Goal: Task Accomplishment & Management: Manage account settings

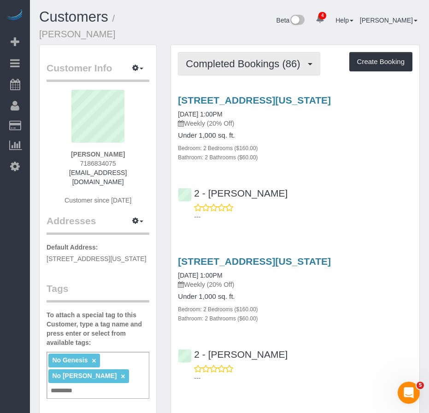
click at [233, 58] on span "Completed Bookings (86)" at bounding box center [245, 64] width 119 height 12
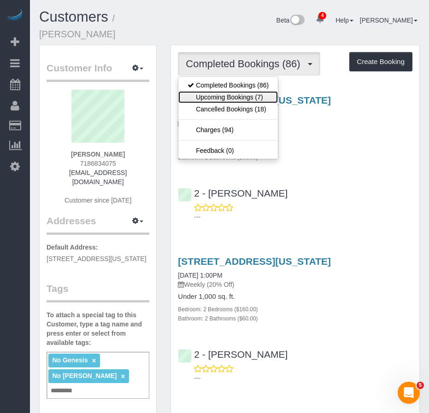
click at [219, 91] on link "Upcoming Bookings (7)" at bounding box center [228, 97] width 100 height 12
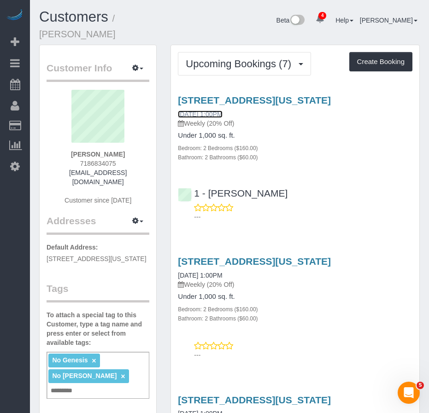
click at [207, 111] on link "08/28/2025 1:00PM" at bounding box center [200, 114] width 44 height 7
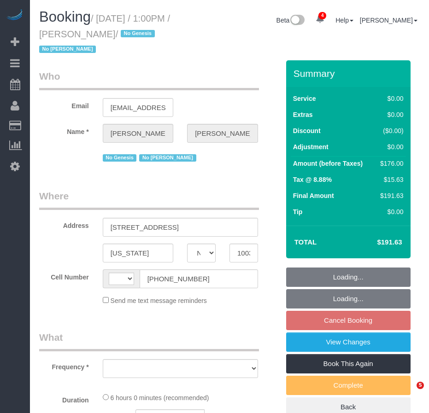
select select "NY"
select select "object:413"
select select "string:[GEOGRAPHIC_DATA]"
select select "string:stripe-pm_1O5ggA4VGloSiKo7XsdfJGFe"
select select "2"
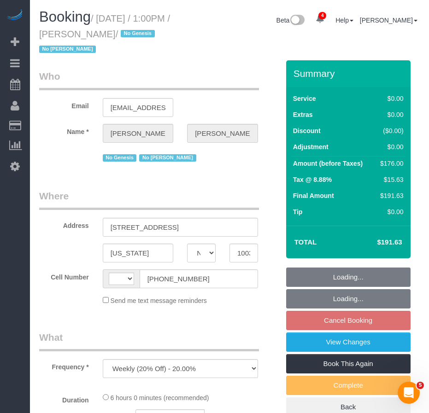
select select "2"
select select "number:89"
select select "number:90"
select select "number:15"
select select "number:6"
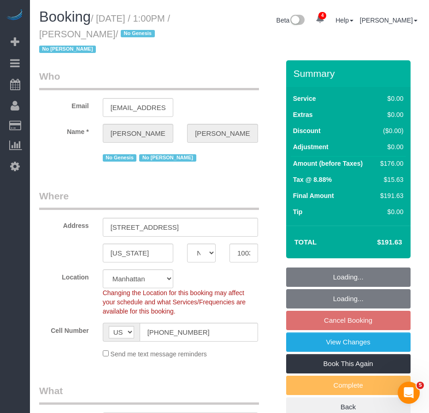
drag, startPoint x: 100, startPoint y: 17, endPoint x: 118, endPoint y: 31, distance: 23.2
click at [118, 31] on small "/ August 28, 2025 / 1:00PM / Zoe Chen / No Genesis No Latrese Taylor" at bounding box center [104, 33] width 131 height 41
select select "object:922"
select select "spot6"
select select "2"
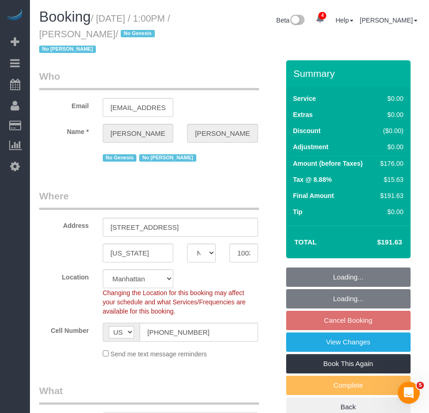
select select "2"
copy small "August 28, 2025 / 1:00PM / Zoe Chen"
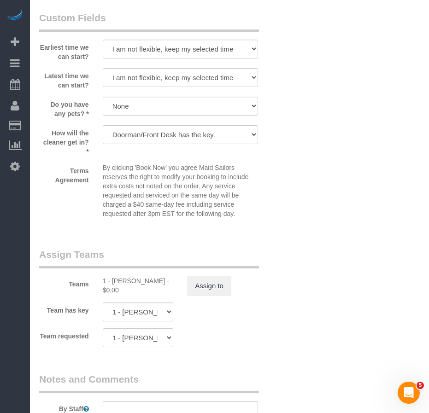
scroll to position [1106, 0]
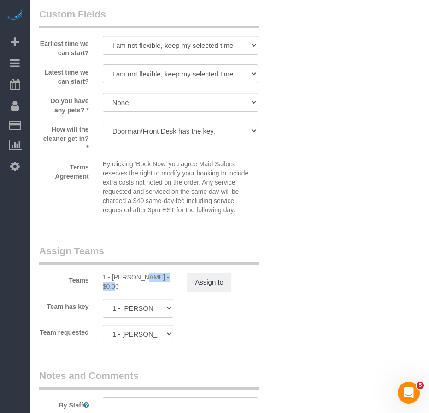
drag, startPoint x: 112, startPoint y: 278, endPoint x: 143, endPoint y: 279, distance: 30.9
click at [143, 279] on div "1 - Paula Avila - $0.00" at bounding box center [138, 282] width 71 height 18
copy div "Paula Avila"
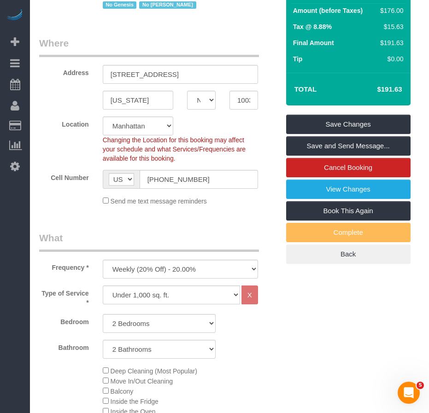
scroll to position [138, 0]
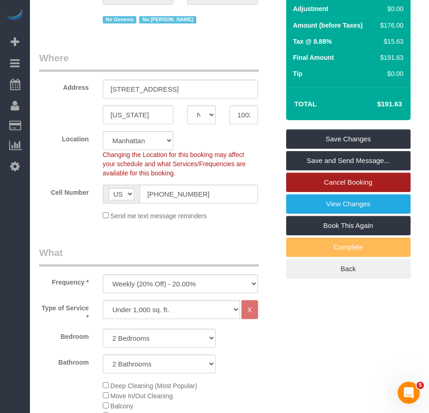
click at [341, 184] on link "Cancel Booking" at bounding box center [348, 182] width 124 height 19
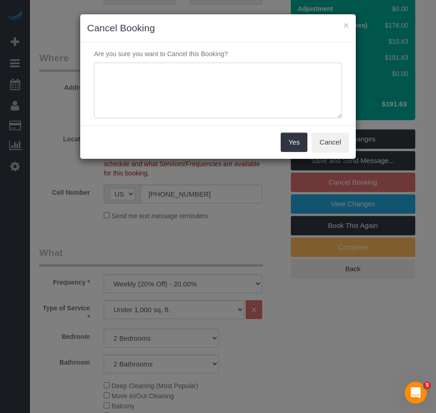
click at [131, 85] on textarea at bounding box center [218, 91] width 248 height 56
type textarea "cmr requested"
click at [299, 145] on button "Yes" at bounding box center [294, 142] width 27 height 19
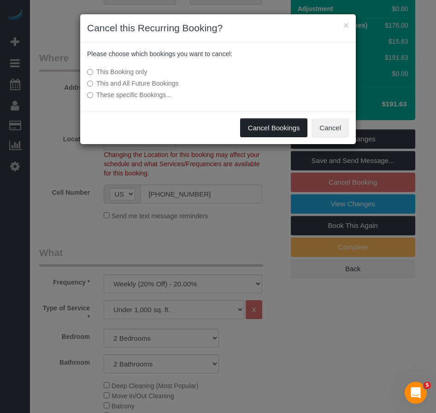
click at [261, 130] on button "Cancel Bookings" at bounding box center [274, 127] width 68 height 19
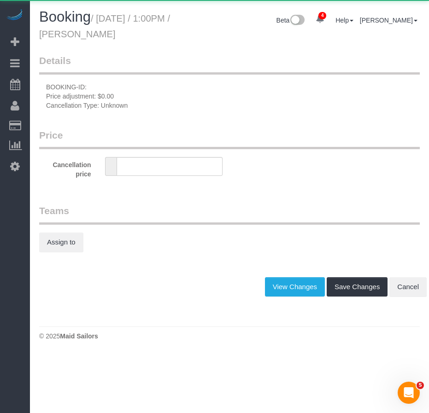
type input "0"
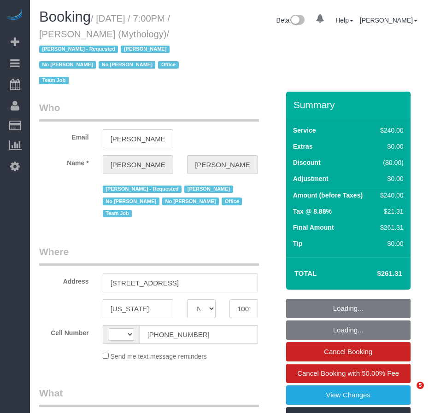
select select "NY"
select select "string:US"
select select "object:684"
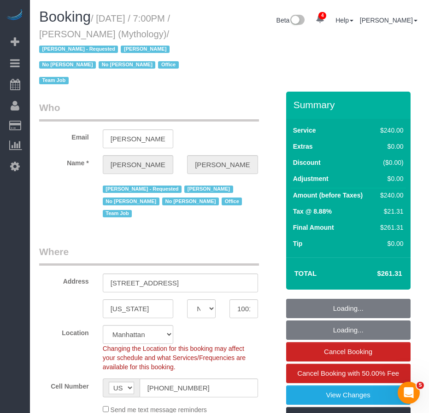
select select "string:stripe-card_1F0CXe4VGloSiKo7V7BiKmvB"
select select "number:89"
select select "number:90"
select select "number:15"
select select "number:7"
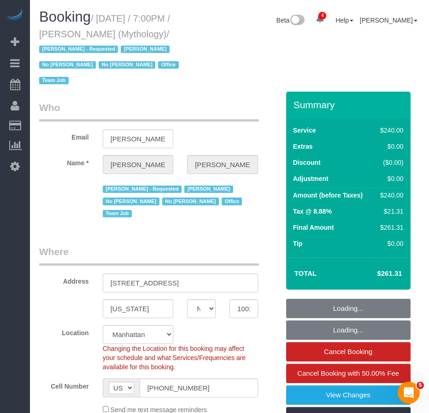
select select "object:835"
select select "2"
select select "120"
select select "spot1"
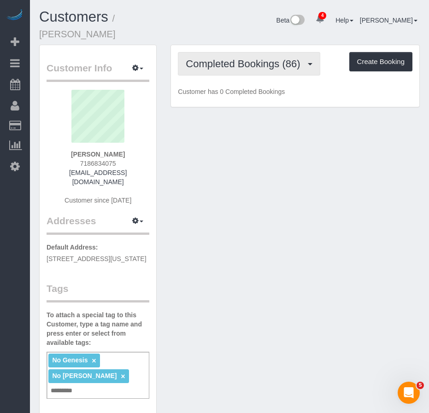
click at [235, 58] on span "Completed Bookings (86)" at bounding box center [245, 64] width 119 height 12
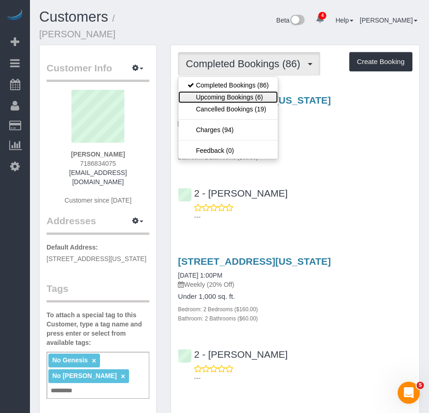
click at [220, 91] on link "Upcoming Bookings (6)" at bounding box center [228, 97] width 100 height 12
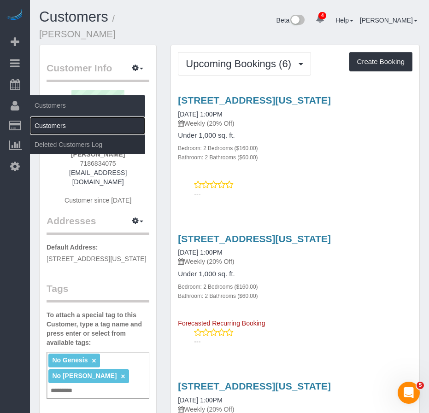
click at [47, 124] on link "Customers" at bounding box center [87, 126] width 115 height 18
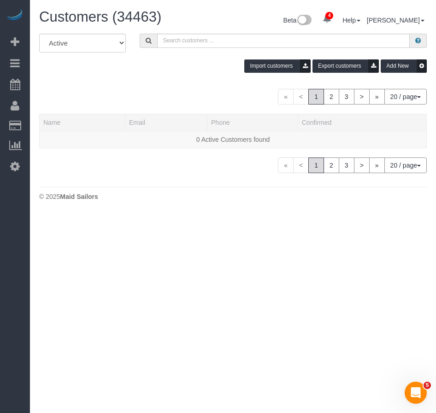
click at [207, 48] on div "All Active Archived Import customers Export customers Add New" at bounding box center [232, 57] width 401 height 46
click at [206, 42] on input "text" at bounding box center [283, 41] width 252 height 14
paste input "Tamami Konishi"
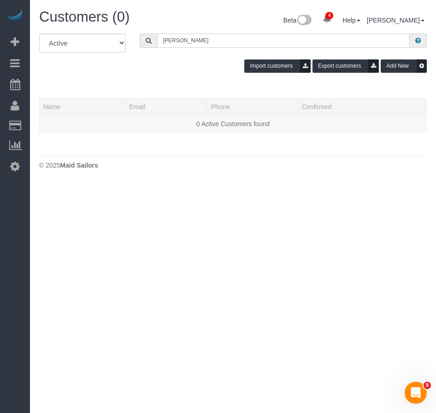
type input "Tamami Konishi"
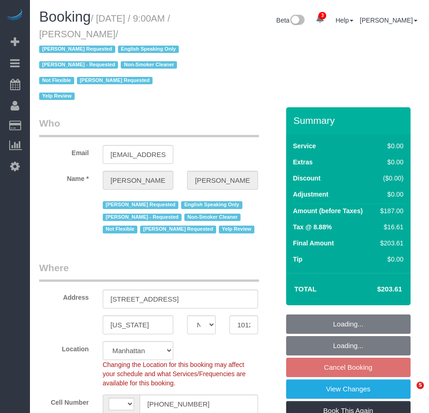
select select "NY"
select select "number:89"
select select "number:90"
select select "number:15"
select select "number:5"
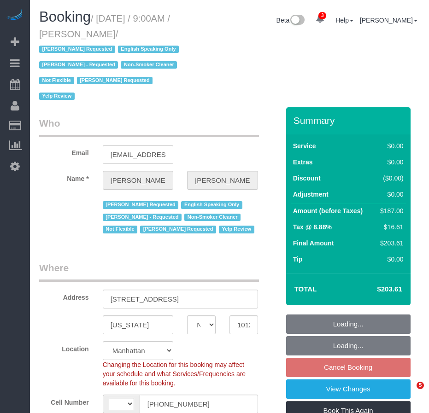
select select "object:682"
select select "string:[GEOGRAPHIC_DATA]"
select select "string:stripe-pm_1PsPP14VGloSiKo7KAxZUUsI"
select select "2"
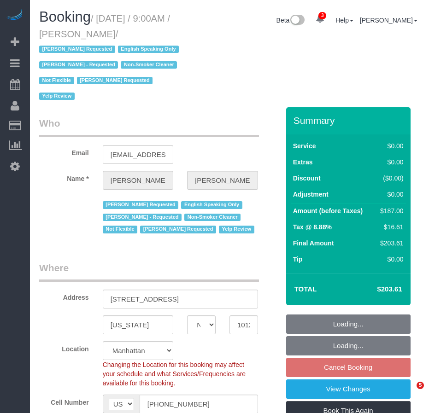
select select "spot2"
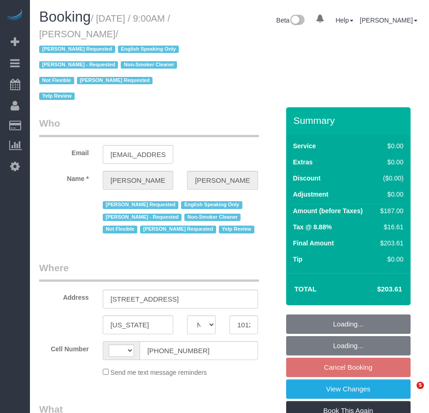
select select "NY"
select select "object:424"
select select "2"
select select "number:89"
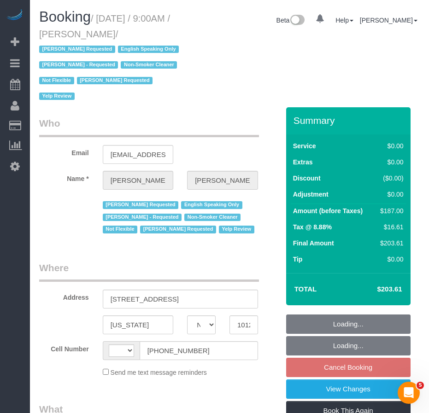
select select "number:90"
select select "number:15"
select select "number:5"
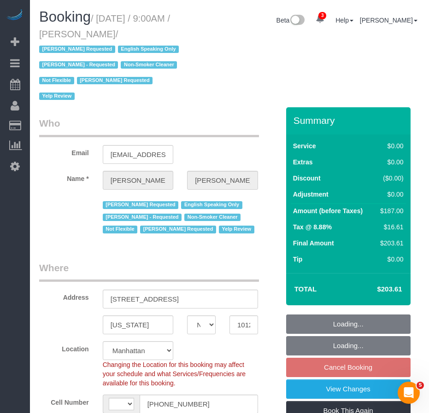
select select "object:925"
select select "string:[GEOGRAPHIC_DATA]"
select select "string:stripe-pm_1PsPP14VGloSiKo7KAxZUUsI"
select select "spot2"
select select "2"
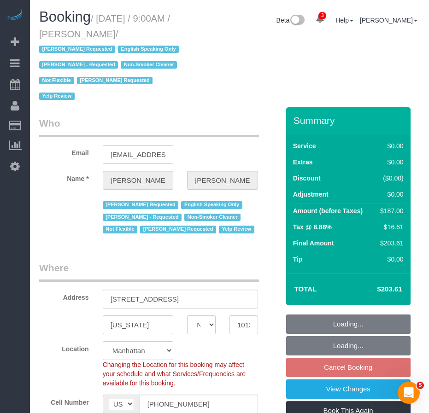
select select "2"
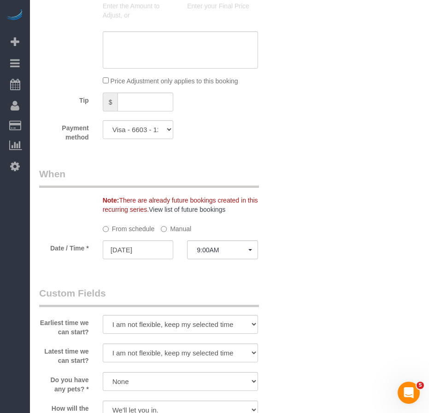
scroll to position [875, 0]
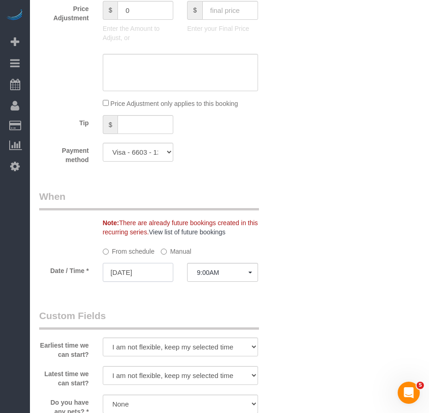
click at [145, 263] on input "08/29/2025" at bounding box center [138, 272] width 71 height 19
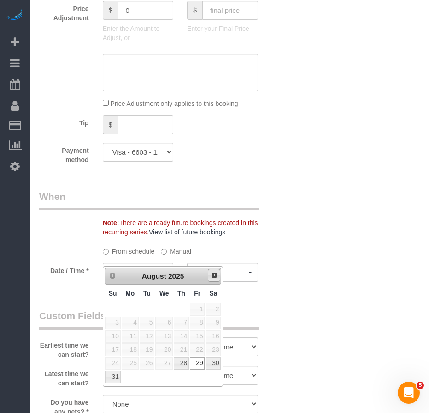
click at [215, 277] on span "Next" at bounding box center [214, 275] width 7 height 7
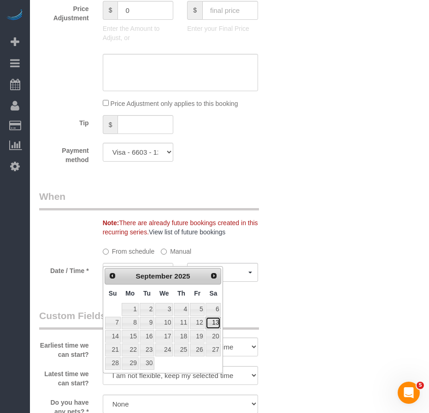
click at [212, 325] on link "13" at bounding box center [212, 323] width 15 height 12
type input "09/13/2025"
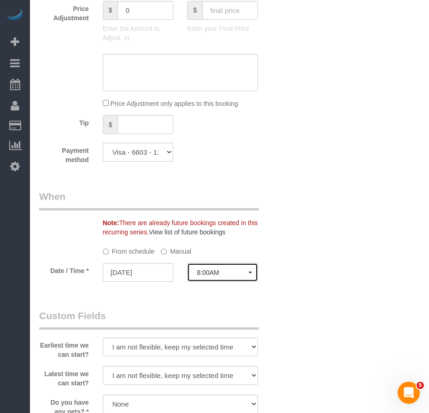
click at [229, 269] on span "8:00AM" at bounding box center [223, 272] width 52 height 7
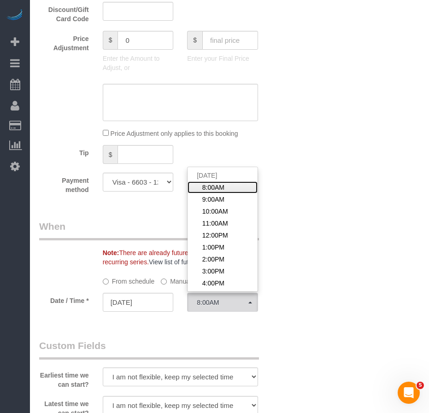
scroll to position [737, 0]
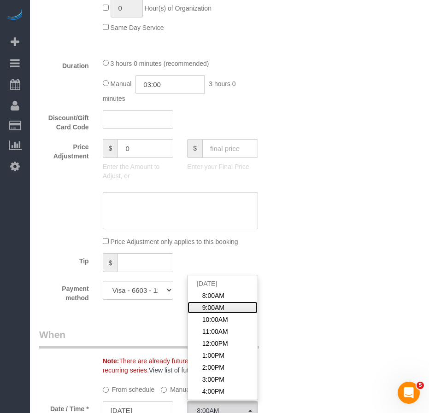
click at [224, 302] on link "9:00AM" at bounding box center [223, 308] width 70 height 12
select select "spot62"
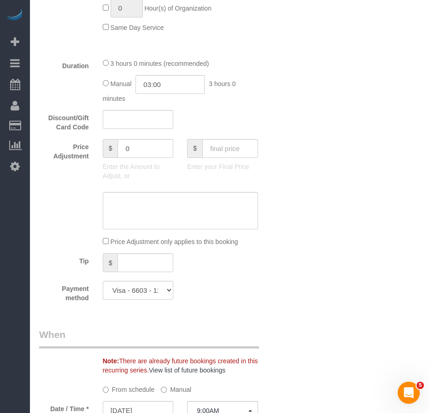
click at [326, 287] on div "Who Email aac2128@gmail.com Name * Alyson Cohen Arianny Garcia Requested Englis…" at bounding box center [229, 208] width 381 height 1677
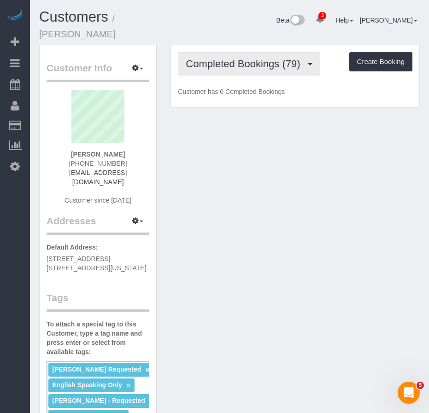
click at [226, 58] on span "Completed Bookings (79)" at bounding box center [245, 64] width 119 height 12
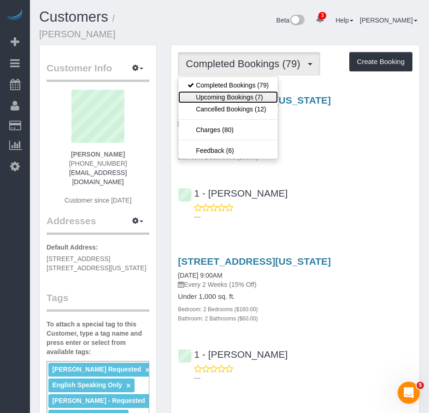
click at [220, 91] on link "Upcoming Bookings (7)" at bounding box center [228, 97] width 100 height 12
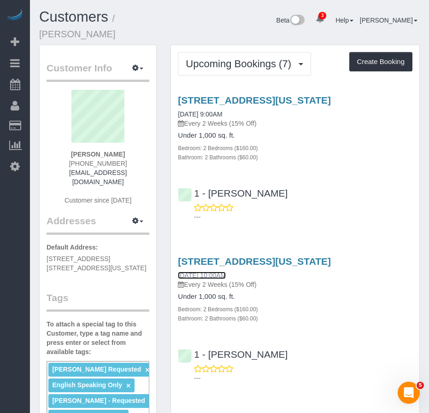
click at [223, 272] on link "09/13/2025 10:00AM" at bounding box center [202, 275] width 48 height 7
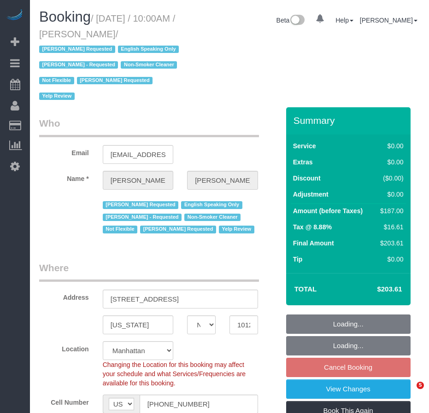
select select "NY"
select select "object:822"
select select "string:stripe-pm_1PsPP14VGloSiKo7KAxZUUsI"
select select "number:89"
select select "number:90"
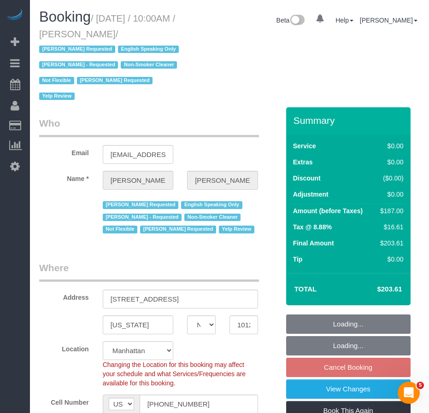
select select "number:15"
select select "number:5"
select select "spot3"
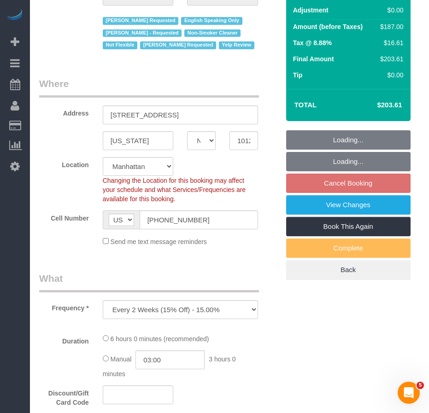
select select "2"
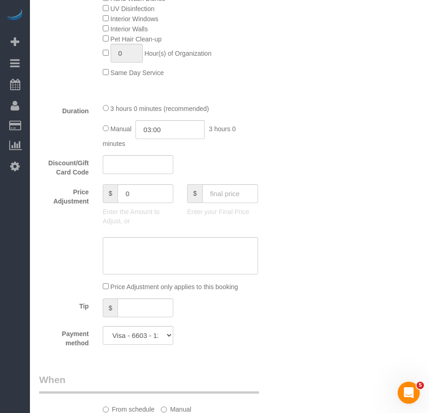
scroll to position [691, 0]
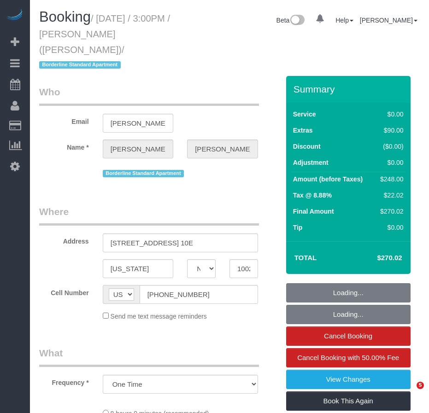
select select "NY"
select select "string:stripe-pm_1R58S94VGloSiKo7oTDM75CS"
select select "2"
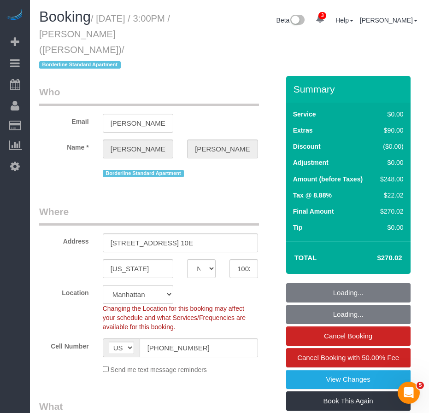
select select "spot1"
select select "number:89"
select select "number:90"
select select "number:15"
select select "number:6"
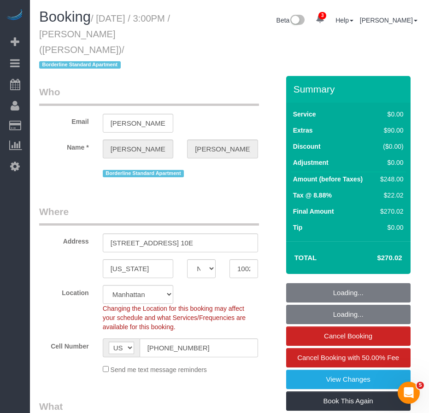
select select "object:1344"
select select "2"
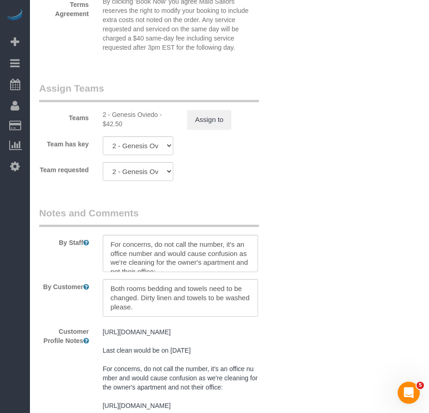
scroll to position [1290, 0]
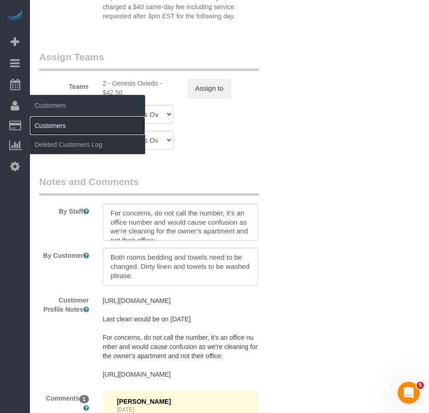
click at [47, 127] on link "Customers" at bounding box center [87, 126] width 115 height 18
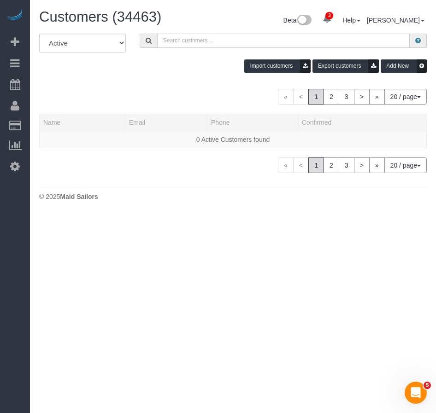
click at [215, 42] on input "text" at bounding box center [283, 41] width 252 height 14
paste input "Samira Ahmed"
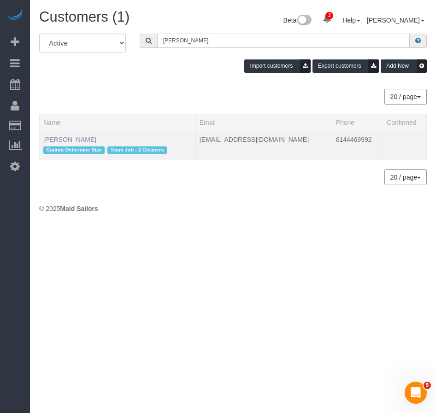
type input "Samira Ahmed"
click at [78, 139] on link "Samira Ahmed" at bounding box center [69, 139] width 53 height 7
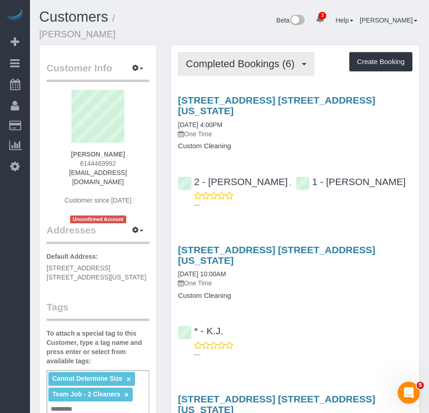
click at [234, 58] on span "Completed Bookings (6)" at bounding box center [242, 64] width 113 height 12
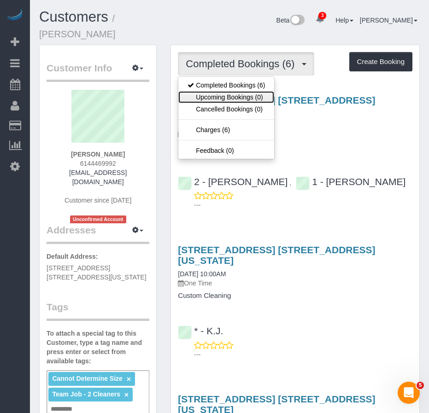
click at [220, 91] on link "Upcoming Bookings (0)" at bounding box center [226, 97] width 96 height 12
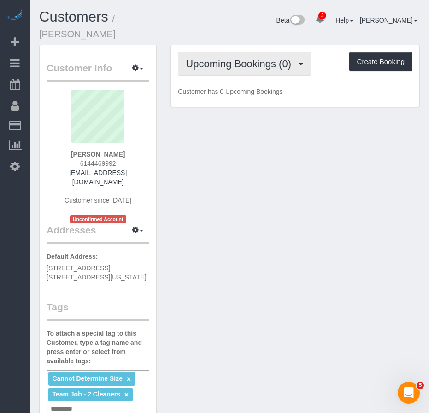
click at [215, 58] on span "Upcoming Bookings (0)" at bounding box center [241, 64] width 110 height 12
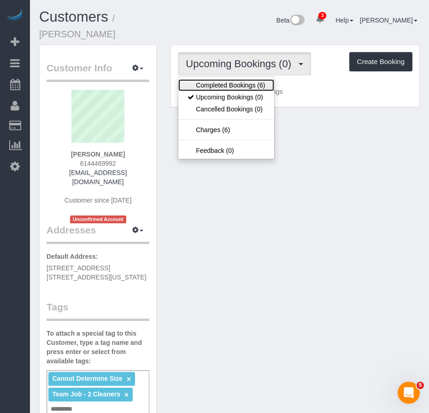
click at [217, 79] on link "Completed Bookings (6)" at bounding box center [226, 85] width 96 height 12
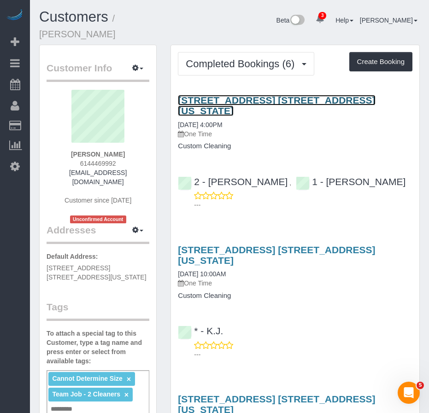
click at [189, 95] on link "250 East Houston Street, Apt. 10g, New York, NY 10002" at bounding box center [276, 105] width 197 height 21
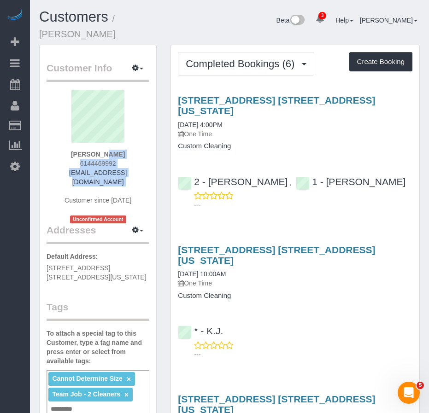
drag, startPoint x: 77, startPoint y: 144, endPoint x: 140, endPoint y: 174, distance: 69.7
click at [140, 174] on div "Samira Ahmed 6144469992 samiraahmed101@gmail.com Customer since 2024 Unconfirme…" at bounding box center [98, 157] width 103 height 134
copy div "Samira Ahmed 6144469992 samiraahmed101@gmail.com"
drag, startPoint x: 50, startPoint y: 249, endPoint x: 107, endPoint y: 257, distance: 58.1
click at [107, 257] on p "Default Address: 250 East Houston Street, Apt. 10G, New York, NY 10002" at bounding box center [98, 267] width 103 height 30
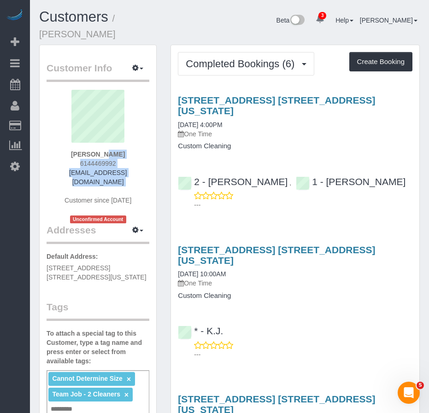
copy span "250 East Houston Street, Apt. 10G, New York, NY 10002"
click at [122, 261] on p "Default Address: 250 East Houston Street, Apt. 10G, New York, NY 10002" at bounding box center [98, 267] width 103 height 30
drag, startPoint x: 60, startPoint y: 253, endPoint x: 42, endPoint y: 248, distance: 19.1
click at [42, 248] on div "Customer Info Edit Contact Info Send Message Email Preferences Special Sales Ta…" at bounding box center [98, 406] width 117 height 722
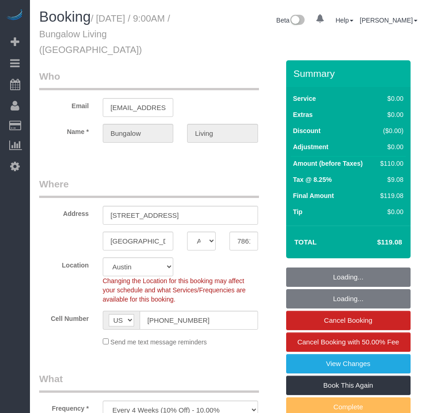
select select "[GEOGRAPHIC_DATA]"
select select "6"
select select "spot1"
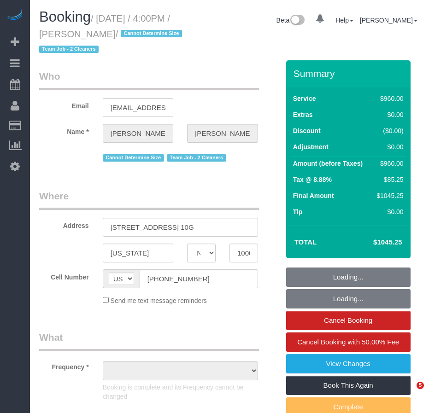
select select "NY"
select select "2"
select select "360"
select select "string:stripe-pm_1RjS4Z4VGloSiKo73pN9mV8I"
select select "object:793"
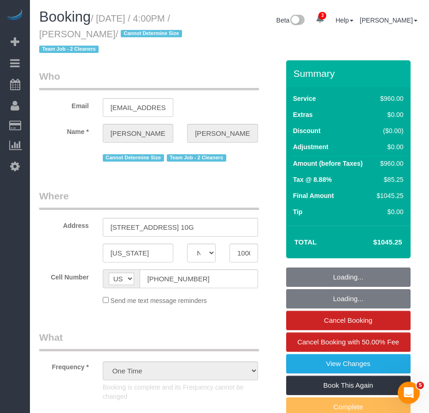
select select "spot1"
select select "number:89"
select select "number:90"
select select "number:15"
select select "number:5"
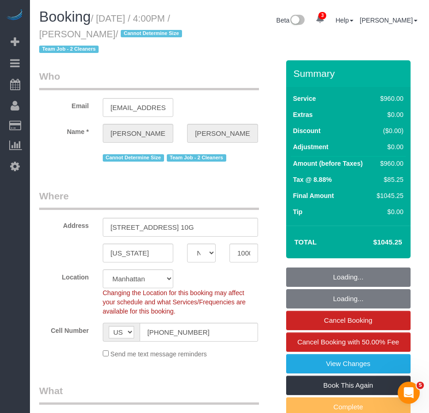
select select "object:1366"
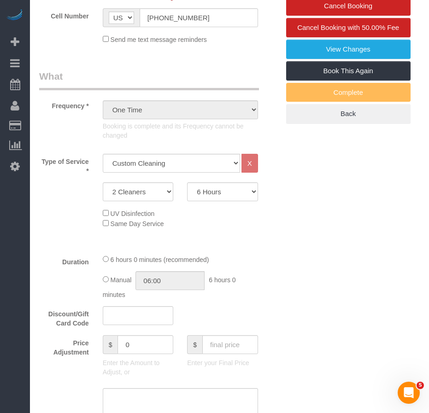
scroll to position [323, 0]
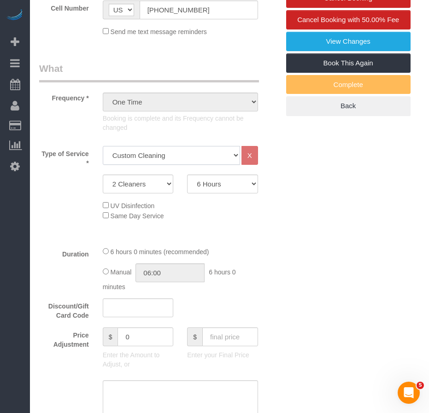
click at [235, 156] on select "Under 1,000 sq. ft. 1,001 - 1,500 sq. ft. 1,500+ sq. ft. Custom Cleaning Office…" at bounding box center [171, 155] width 137 height 19
drag, startPoint x: 337, startPoint y: 270, endPoint x: 331, endPoint y: 260, distance: 11.1
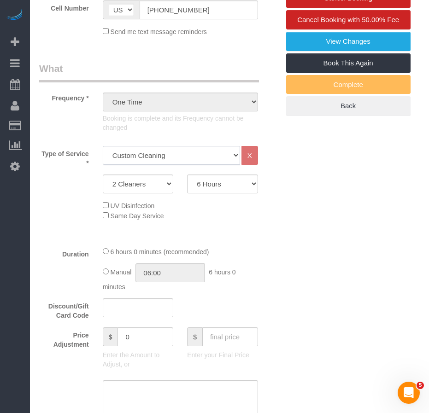
click at [235, 158] on select "Under 1,000 sq. ft. 1,001 - 1,500 sq. ft. 1,500+ sq. ft. Custom Cleaning Office…" at bounding box center [171, 155] width 137 height 19
click at [226, 155] on select "Under 1,000 sq. ft. 1,001 - 1,500 sq. ft. 1,500+ sq. ft. Custom Cleaning Office…" at bounding box center [171, 155] width 137 height 19
select select "216"
click at [103, 146] on select "Under 1,000 sq. ft. 1,001 - 1,500 sq. ft. 1,500+ sq. ft. Custom Cleaning Office…" at bounding box center [171, 155] width 137 height 19
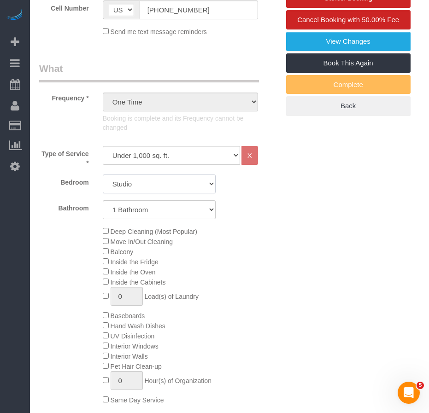
click at [146, 186] on select "Studio 1 Bedroom 2 Bedrooms 3 Bedrooms" at bounding box center [159, 184] width 113 height 19
select select "1"
click at [103, 175] on select "Studio 1 Bedroom 2 Bedrooms 3 Bedrooms" at bounding box center [159, 184] width 113 height 19
select select "spot6"
select select "spot11"
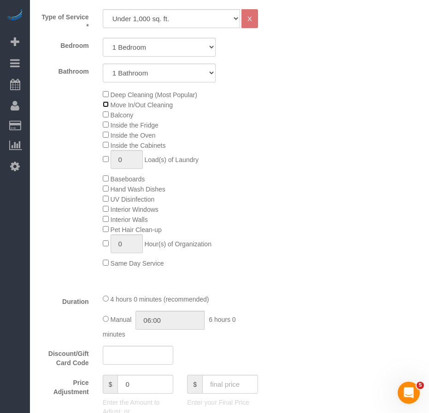
scroll to position [461, 0]
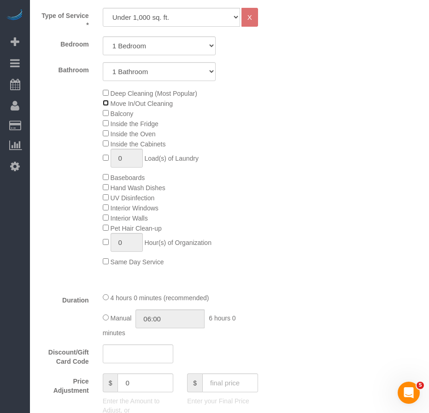
select select "spot16"
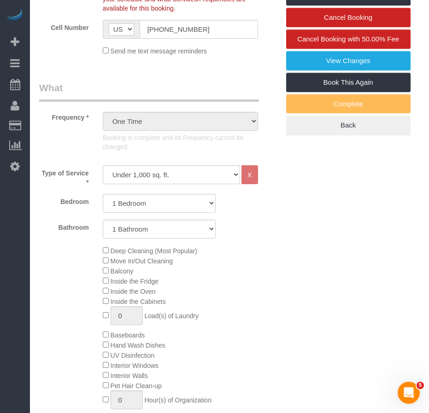
scroll to position [230, 0]
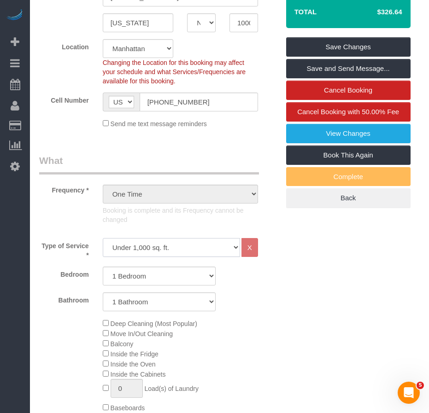
click at [235, 247] on select "Under 1,000 sq. ft. 1,001 - 1,500 sq. ft. 1,500+ sq. ft. Custom Cleaning Office…" at bounding box center [171, 247] width 137 height 19
select select "213"
click at [103, 238] on select "Under 1,000 sq. ft. 1,001 - 1,500 sq. ft. 1,500+ sq. ft. Custom Cleaning Office…" at bounding box center [171, 247] width 137 height 19
select select "1"
select select "120"
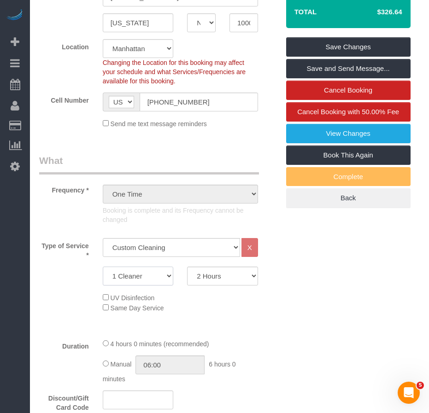
click at [166, 280] on select "1 Cleaner 2 Cleaners 3 Cleaners 4 Cleaners 5 Cleaners" at bounding box center [138, 276] width 71 height 19
select select "2"
click at [103, 267] on select "1 Cleaner 2 Cleaners 3 Cleaners 4 Cleaners 5 Cleaners" at bounding box center [138, 276] width 71 height 19
select select "spot21"
click at [235, 249] on select "Under 1,000 sq. ft. 1,001 - 1,500 sq. ft. 1,500+ sq. ft. Custom Cleaning Office…" at bounding box center [171, 247] width 137 height 19
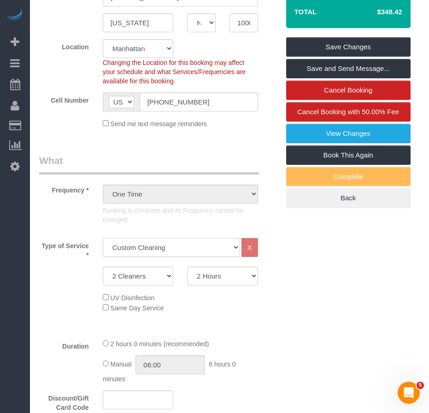
select select "216"
click at [103, 238] on select "Under 1,000 sq. ft. 1,001 - 1,500 sq. ft. 1,500+ sq. ft. Custom Cleaning Office…" at bounding box center [171, 247] width 137 height 19
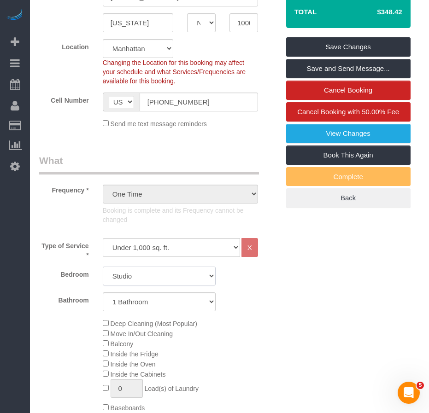
click at [138, 279] on select "Studio 1 Bedroom 2 Bedrooms 3 Bedrooms" at bounding box center [159, 276] width 113 height 19
select select "1"
click at [103, 267] on select "Studio 1 Bedroom 2 Bedrooms 3 Bedrooms" at bounding box center [159, 276] width 113 height 19
select select "spot26"
select select "spot31"
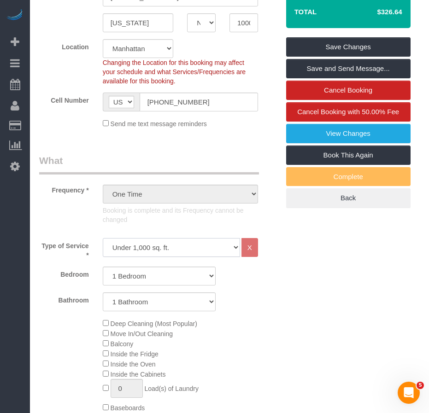
click at [235, 249] on select "Under 1,000 sq. ft. 1,001 - 1,500 sq. ft. 1,500+ sq. ft. Custom Cleaning Office…" at bounding box center [171, 247] width 137 height 19
select select "213"
click at [103, 238] on select "Under 1,000 sq. ft. 1,001 - 1,500 sq. ft. 1,500+ sq. ft. Custom Cleaning Office…" at bounding box center [171, 247] width 137 height 19
select select "1"
select select "120"
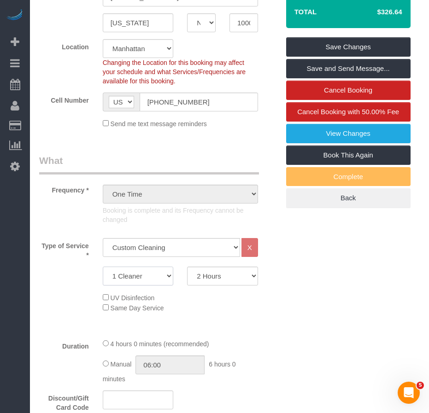
click at [166, 280] on select "1 Cleaner 2 Cleaners 3 Cleaners 4 Cleaners 5 Cleaners" at bounding box center [138, 276] width 71 height 19
select select "2"
click at [103, 267] on select "1 Cleaner 2 Cleaners 3 Cleaners 4 Cleaners 5 Cleaners" at bounding box center [138, 276] width 71 height 19
select select "spot36"
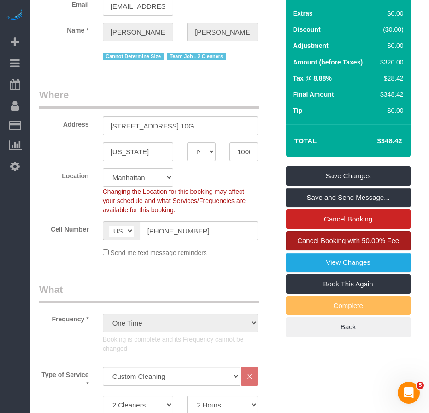
scroll to position [92, 0]
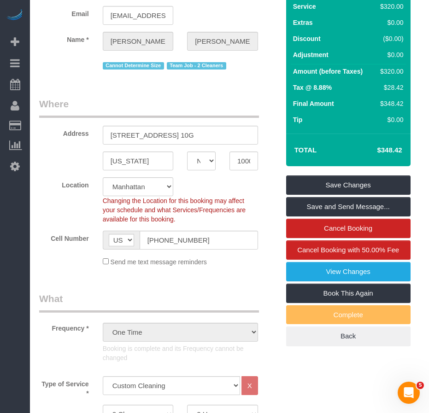
drag, startPoint x: 403, startPoint y: 148, endPoint x: 378, endPoint y: 148, distance: 25.3
click at [378, 148] on td "$348.42" at bounding box center [376, 150] width 60 height 23
copy h4 "$348.42"
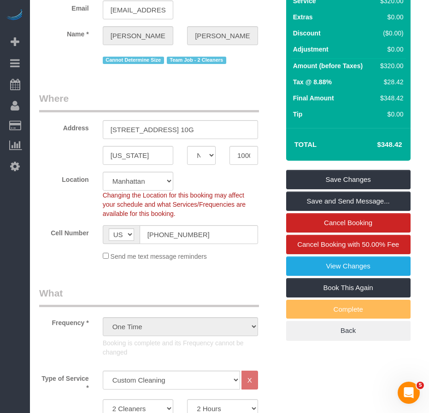
scroll to position [0, 0]
